Goal: Task Accomplishment & Management: Complete application form

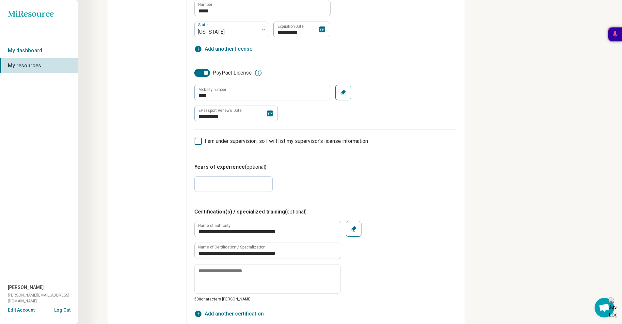
scroll to position [157, 0]
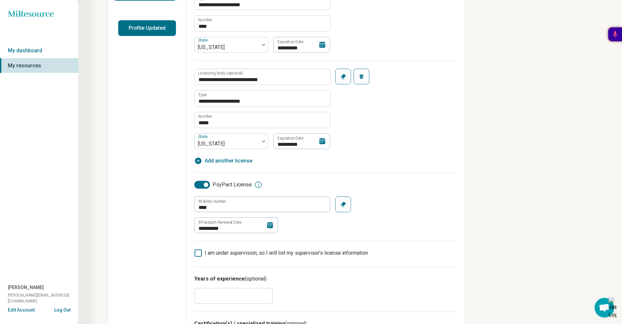
click at [309, 156] on div "**********" at bounding box center [325, 68] width 263 height 192
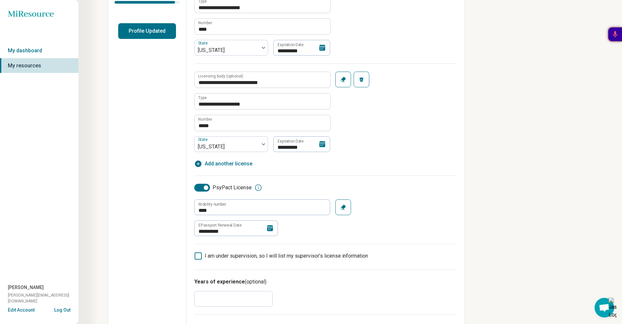
scroll to position [223, 0]
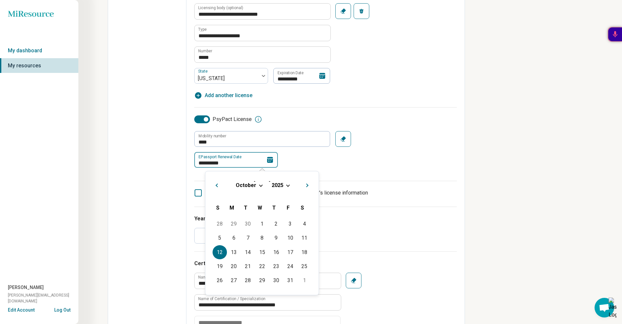
click at [260, 163] on input "**********" at bounding box center [236, 160] width 84 height 16
click at [289, 187] on div "[DATE]" at bounding box center [262, 185] width 103 height 7
click at [284, 186] on div "[DATE]" at bounding box center [262, 185] width 103 height 7
click at [288, 183] on div "[DATE]" at bounding box center [262, 185] width 103 height 7
click at [286, 186] on div "[DATE]" at bounding box center [262, 185] width 103 height 7
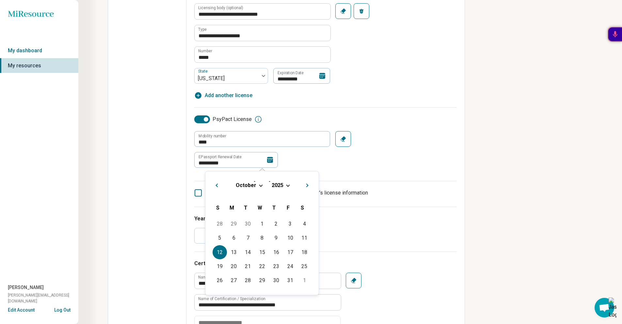
click at [285, 185] on div "[DATE]" at bounding box center [262, 185] width 103 height 7
click at [303, 186] on div "[DATE]" at bounding box center [262, 185] width 103 height 7
click at [308, 186] on span "Next Month" at bounding box center [308, 186] width 0 height 8
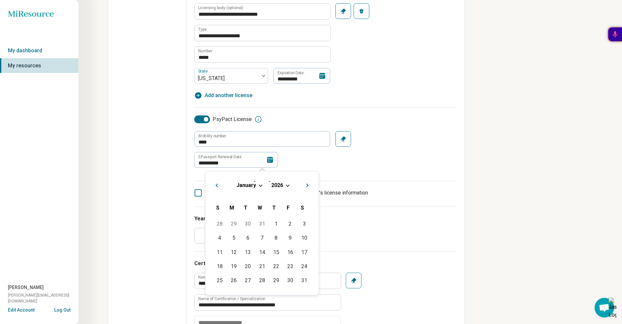
click at [308, 186] on span "Next Month" at bounding box center [308, 186] width 0 height 8
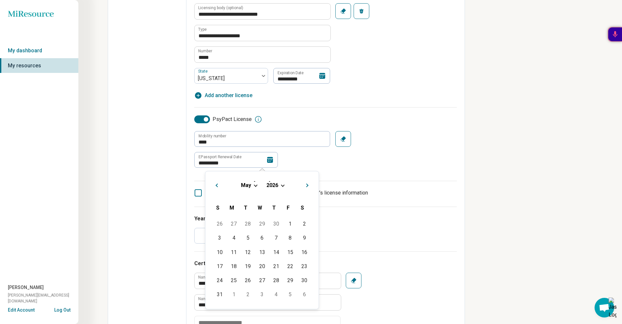
click at [308, 186] on span "Next Month" at bounding box center [308, 186] width 0 height 8
click at [307, 187] on button "Next Month" at bounding box center [308, 184] width 10 height 10
click at [234, 255] on div "12" at bounding box center [234, 252] width 14 height 14
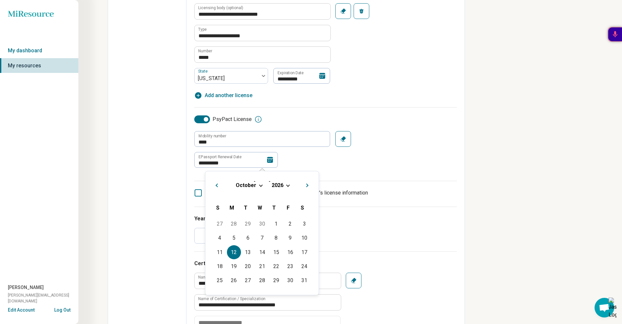
type textarea "*"
type input "**********"
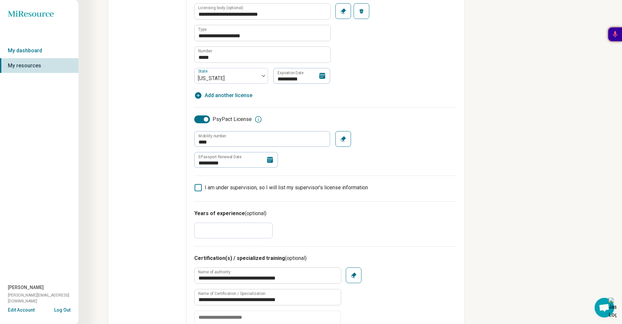
click at [309, 143] on div "**********" at bounding box center [325, 149] width 263 height 37
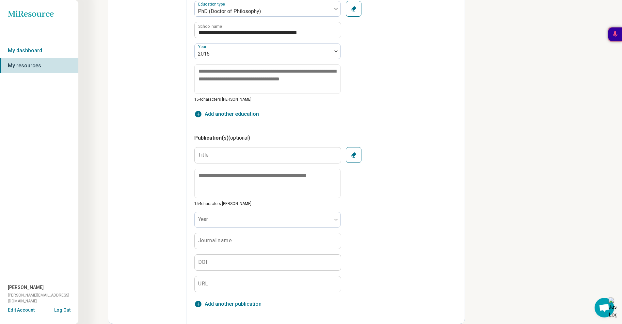
scroll to position [0, 0]
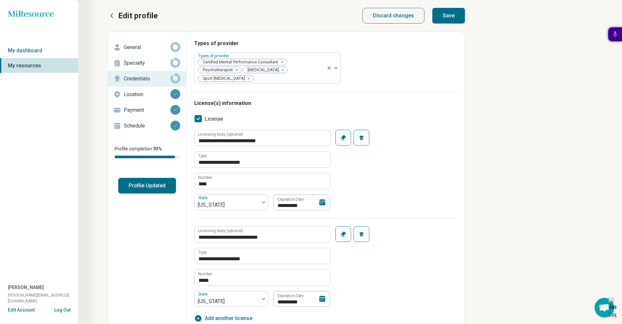
click at [309, 13] on button "Save" at bounding box center [449, 16] width 33 height 16
type textarea "*"
